Goal: Check status: Check status

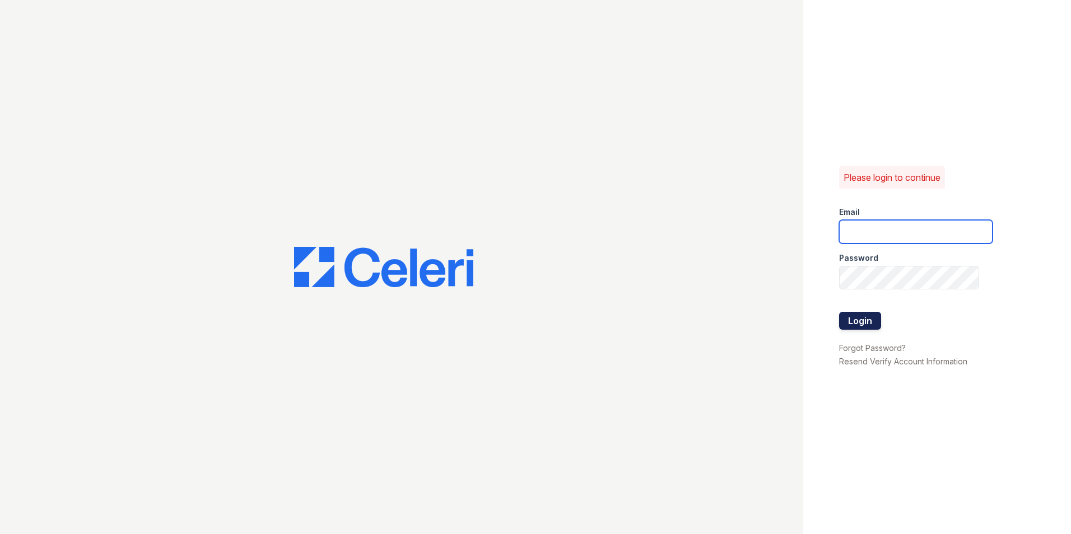
type input "[EMAIL_ADDRESS][PERSON_NAME][DOMAIN_NAME]"
click at [858, 322] on button "Login" at bounding box center [860, 321] width 42 height 18
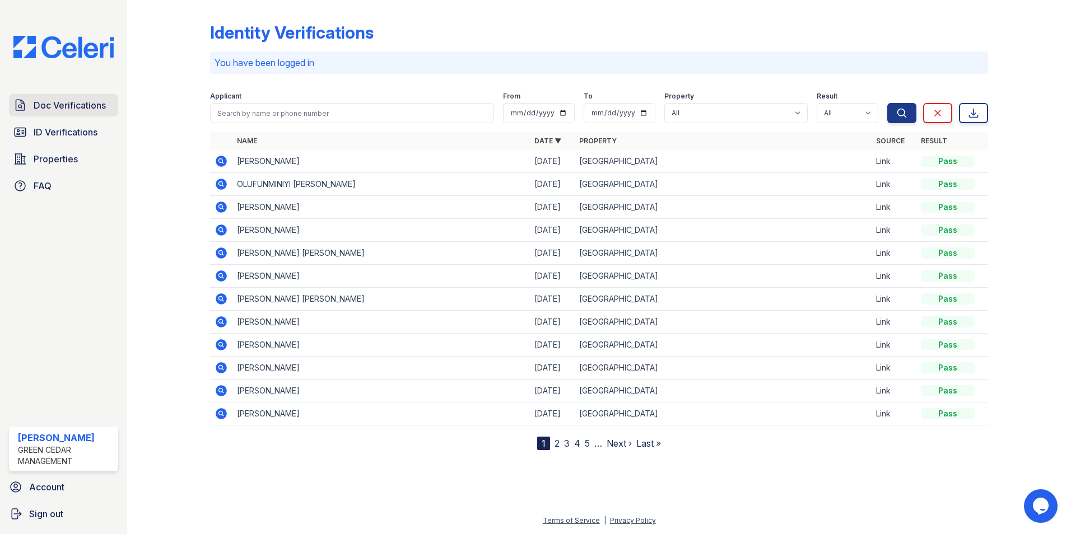
click at [90, 108] on span "Doc Verifications" at bounding box center [70, 105] width 72 height 13
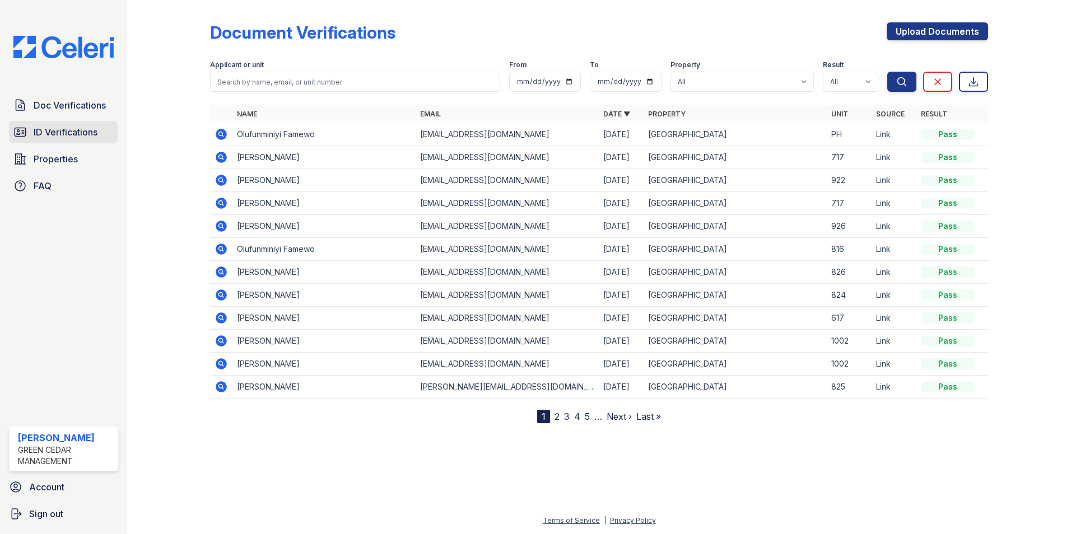
click at [52, 138] on span "ID Verifications" at bounding box center [66, 131] width 64 height 13
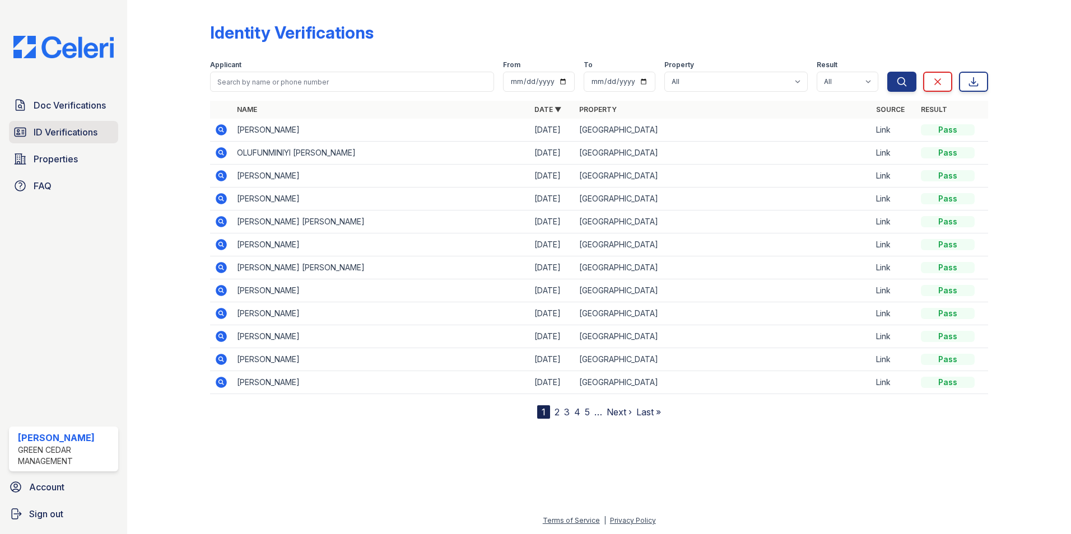
click at [80, 129] on span "ID Verifications" at bounding box center [66, 131] width 64 height 13
click at [221, 178] on icon at bounding box center [221, 175] width 11 height 11
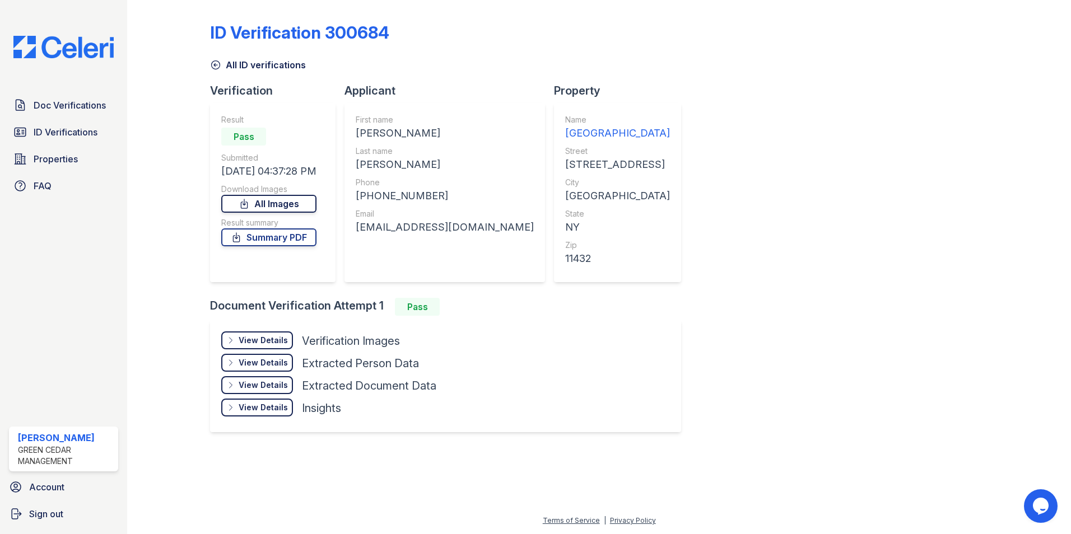
click at [293, 208] on link "All Images" at bounding box center [268, 204] width 95 height 18
click at [290, 238] on link "Summary PDF" at bounding box center [268, 237] width 95 height 18
click at [71, 109] on span "Doc Verifications" at bounding box center [70, 105] width 72 height 13
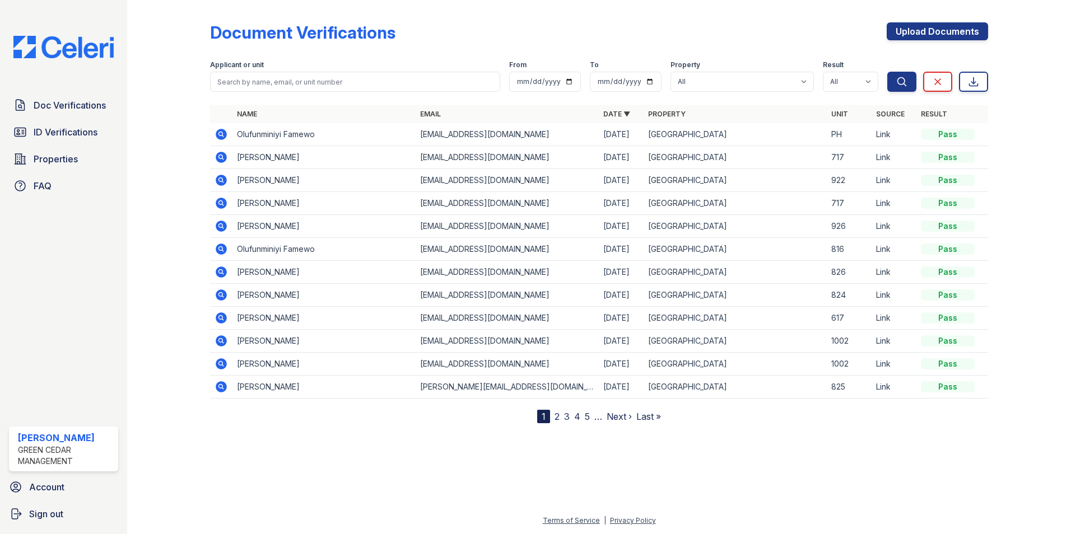
click at [219, 180] on icon at bounding box center [220, 180] width 13 height 13
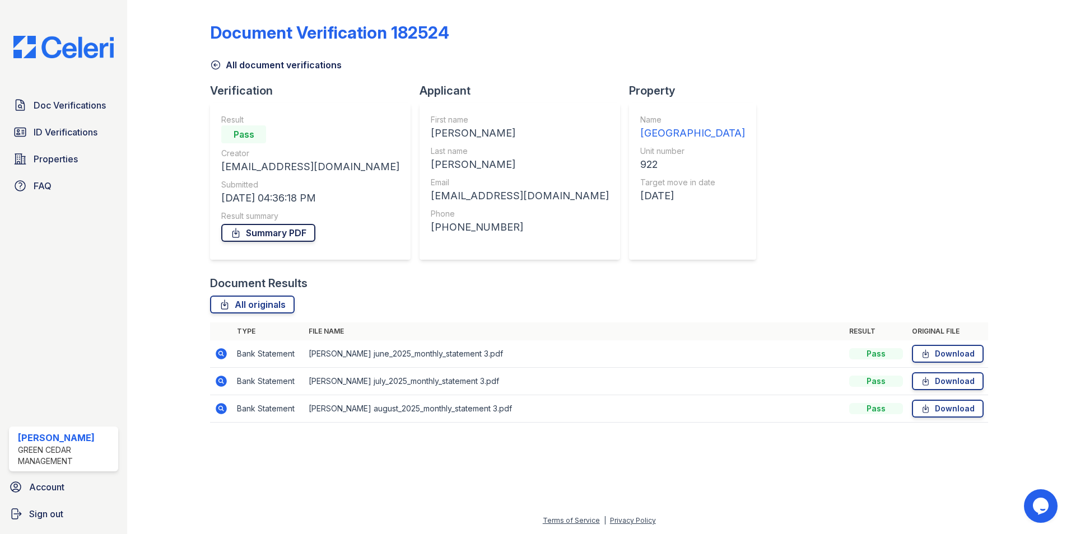
click at [296, 235] on link "Summary PDF" at bounding box center [268, 233] width 94 height 18
click at [287, 311] on link "All originals" at bounding box center [252, 305] width 85 height 18
click at [58, 108] on span "Doc Verifications" at bounding box center [70, 105] width 72 height 13
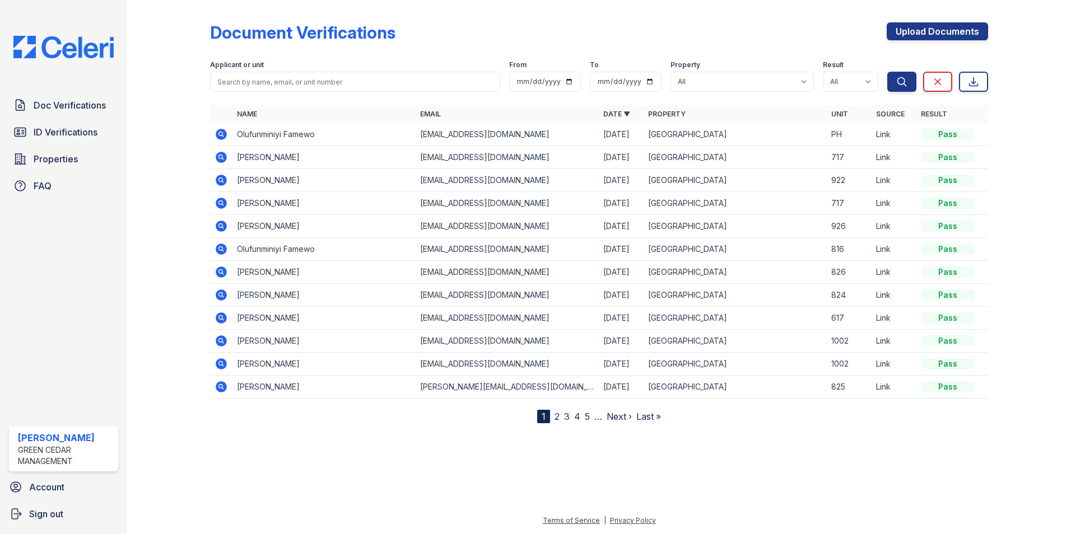
click at [225, 179] on icon at bounding box center [221, 180] width 11 height 11
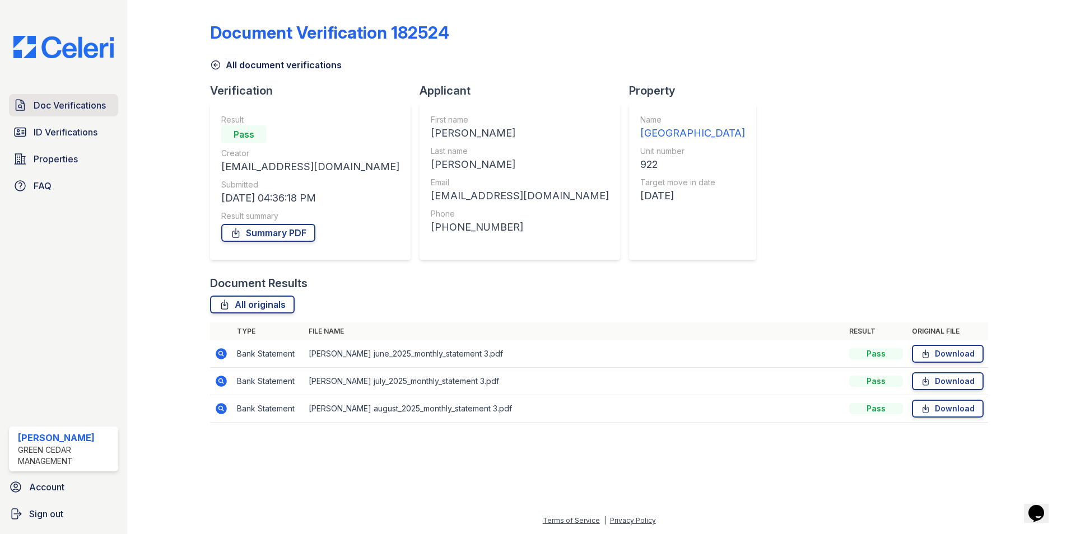
click at [76, 105] on span "Doc Verifications" at bounding box center [70, 105] width 72 height 13
